Goal: Information Seeking & Learning: Stay updated

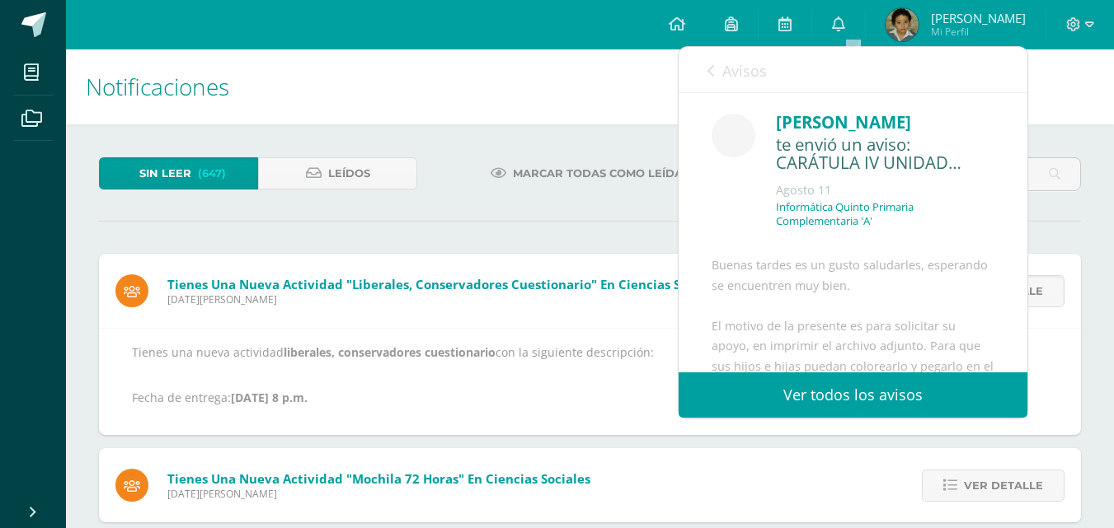
scroll to position [316, 0]
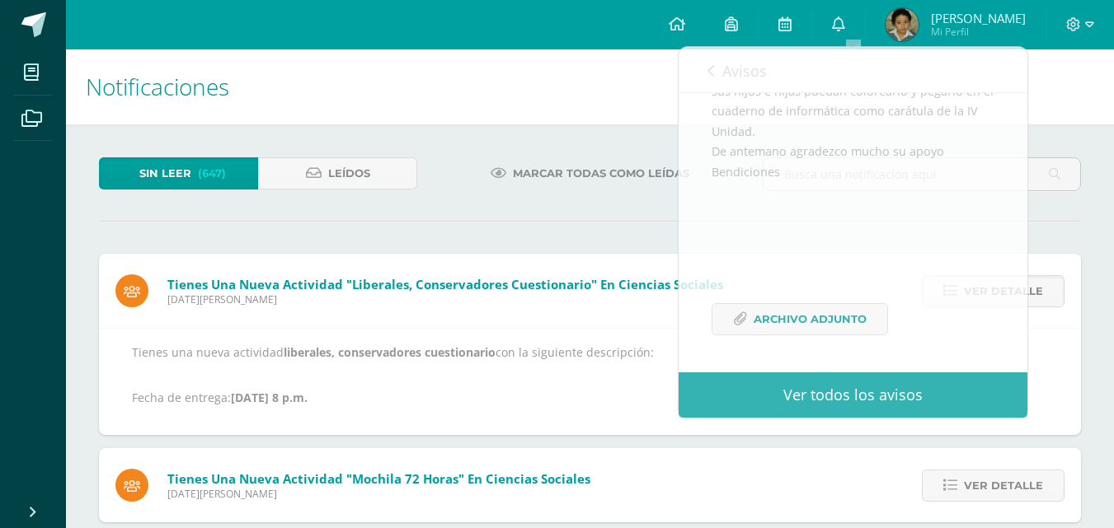
click at [1077, 115] on h1 "Notificaciones" at bounding box center [590, 86] width 1008 height 75
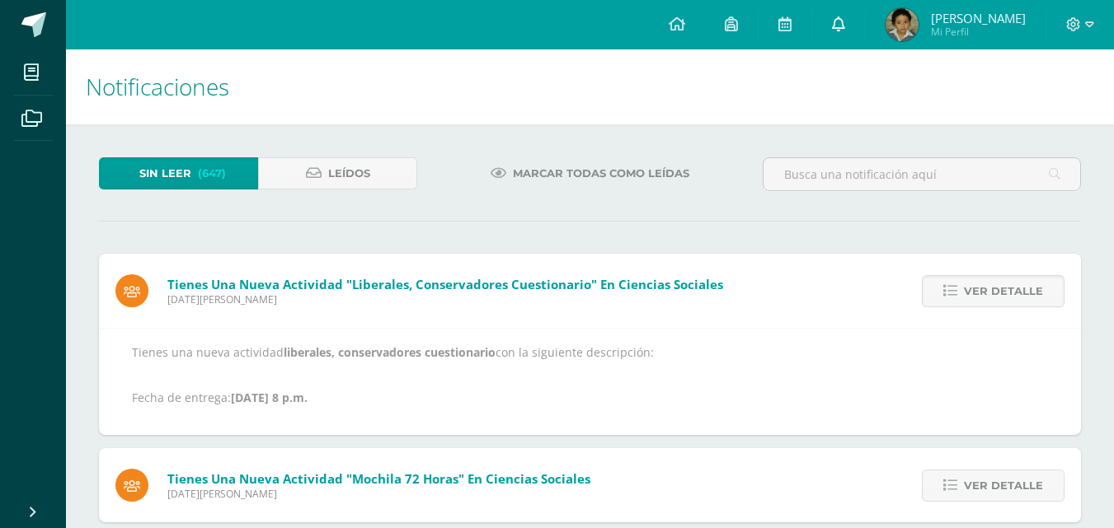
click at [845, 23] on icon at bounding box center [838, 23] width 13 height 15
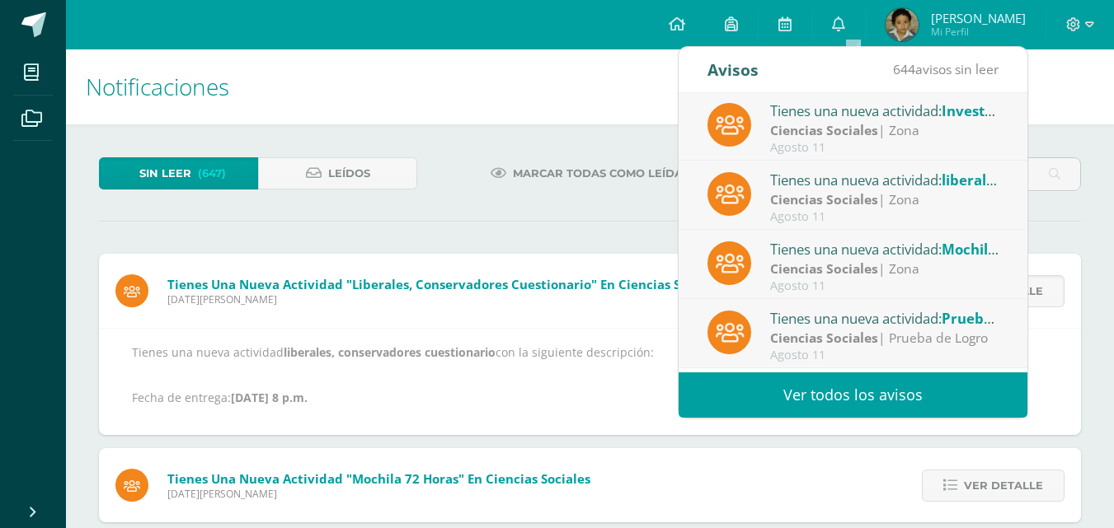
scroll to position [0, 0]
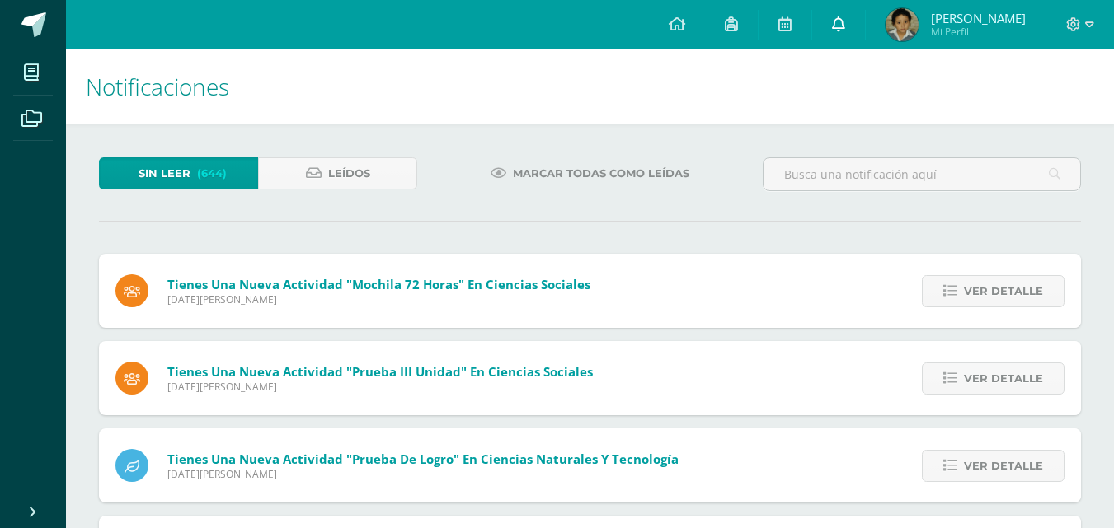
click at [845, 20] on icon at bounding box center [838, 23] width 13 height 15
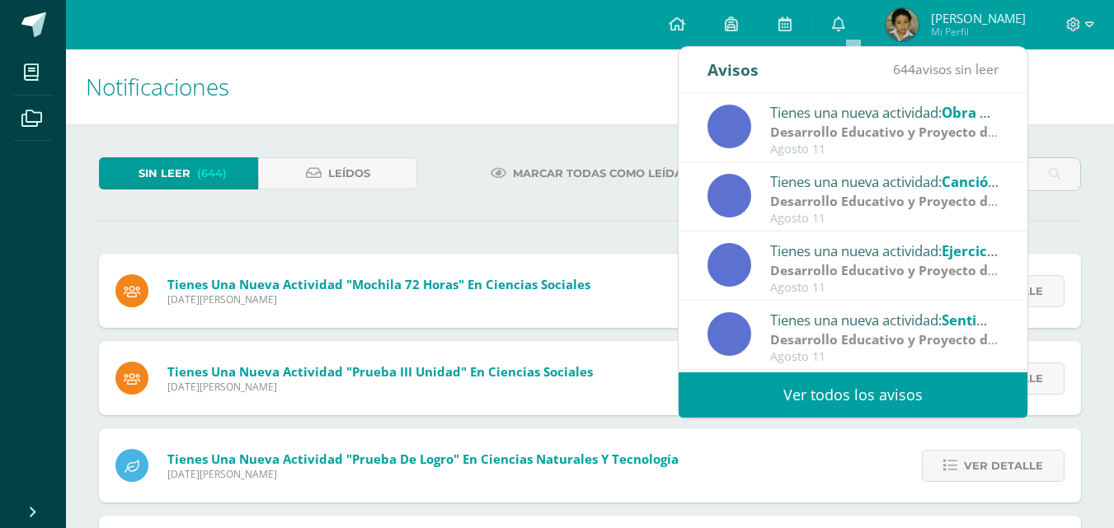
click at [880, 122] on div "Tienes una nueva actividad: Obra de teatro Matilda" at bounding box center [884, 111] width 229 height 21
